Goal: Information Seeking & Learning: Learn about a topic

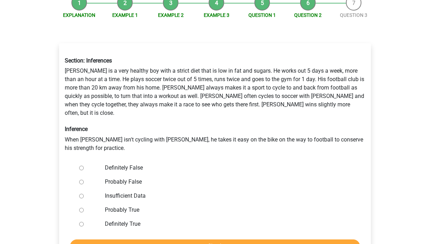
scroll to position [90, 0]
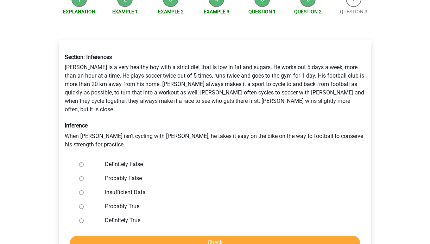
click at [104, 172] on div "Probably False" at bounding box center [227, 179] width 254 height 14
click at [80, 162] on input "Definitely False" at bounding box center [81, 164] width 5 height 5
radio input "true"
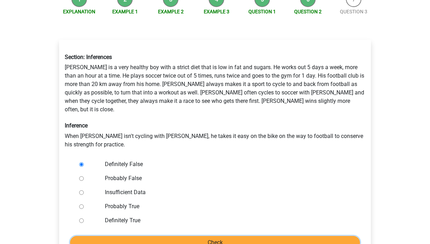
click at [120, 236] on input "Check" at bounding box center [215, 242] width 290 height 13
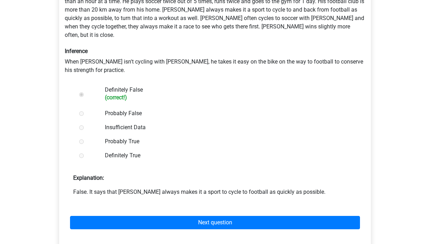
scroll to position [191, 0]
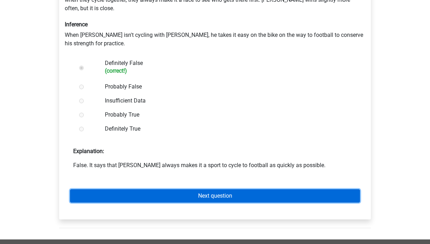
click at [194, 190] on link "Next question" at bounding box center [215, 196] width 290 height 13
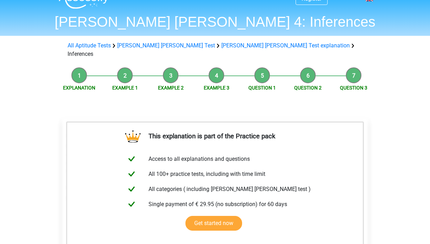
scroll to position [11, 0]
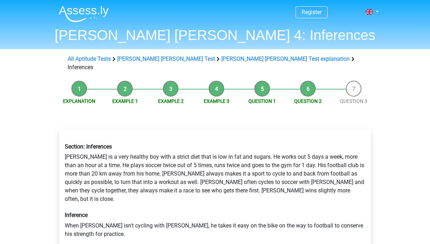
scroll to position [90, 0]
